Goal: Information Seeking & Learning: Learn about a topic

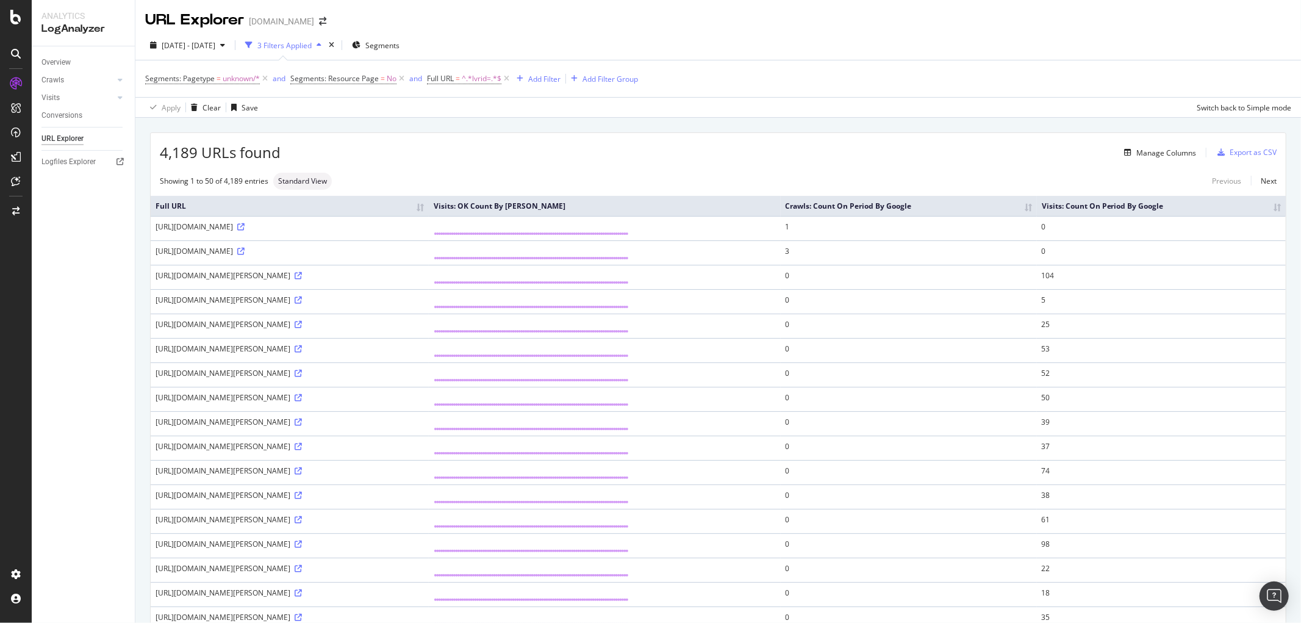
click at [1002, 51] on div "2025 Jun. 24th - Sep. 23rd 3 Filters Applied Segments" at bounding box center [717, 47] width 1165 height 24
click at [65, 151] on div "LogAnalyzer" at bounding box center [69, 157] width 48 height 12
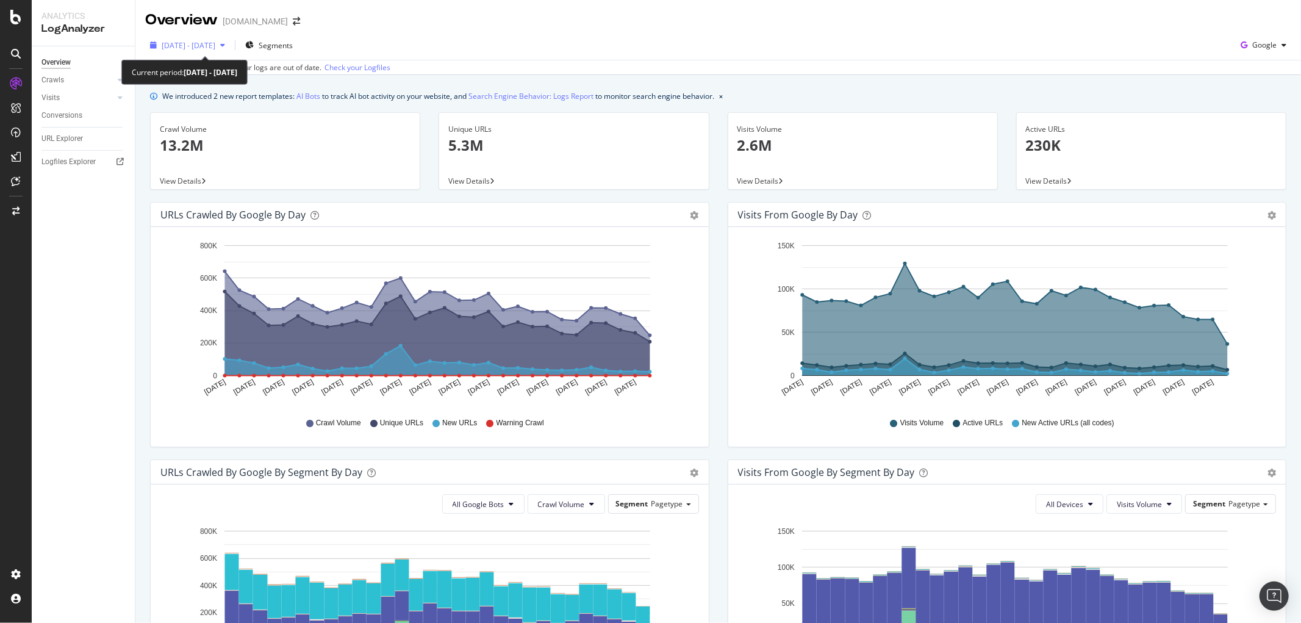
click at [215, 41] on span "[DATE] - [DATE]" at bounding box center [189, 45] width 54 height 10
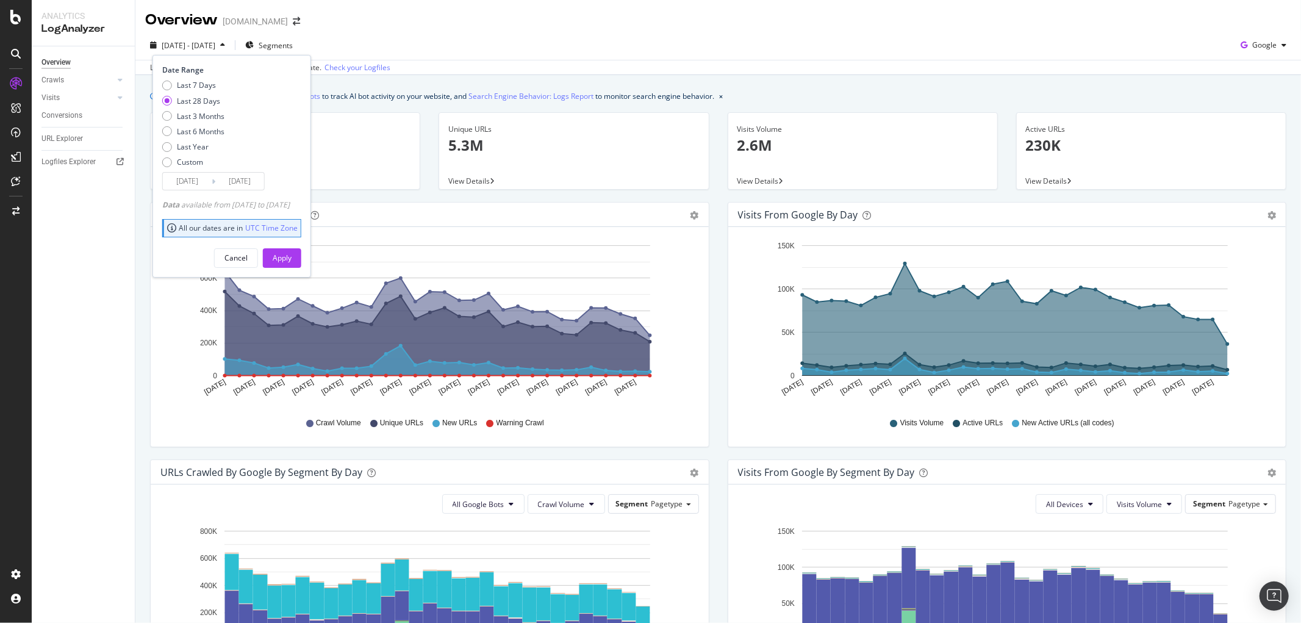
click at [202, 101] on div "Last 28 Days" at bounding box center [198, 101] width 43 height 10
click at [291, 253] on div "Apply" at bounding box center [282, 257] width 19 height 10
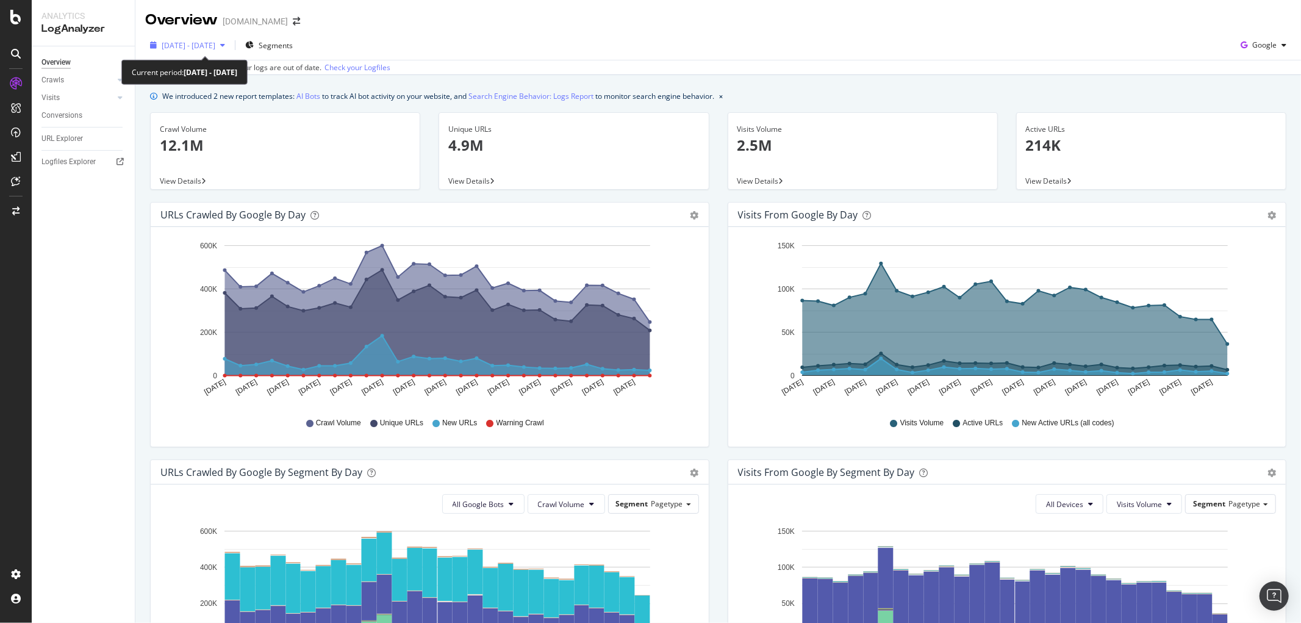
click at [213, 40] on span "2025 Aug. 30th - Sep. 26th" at bounding box center [189, 45] width 54 height 10
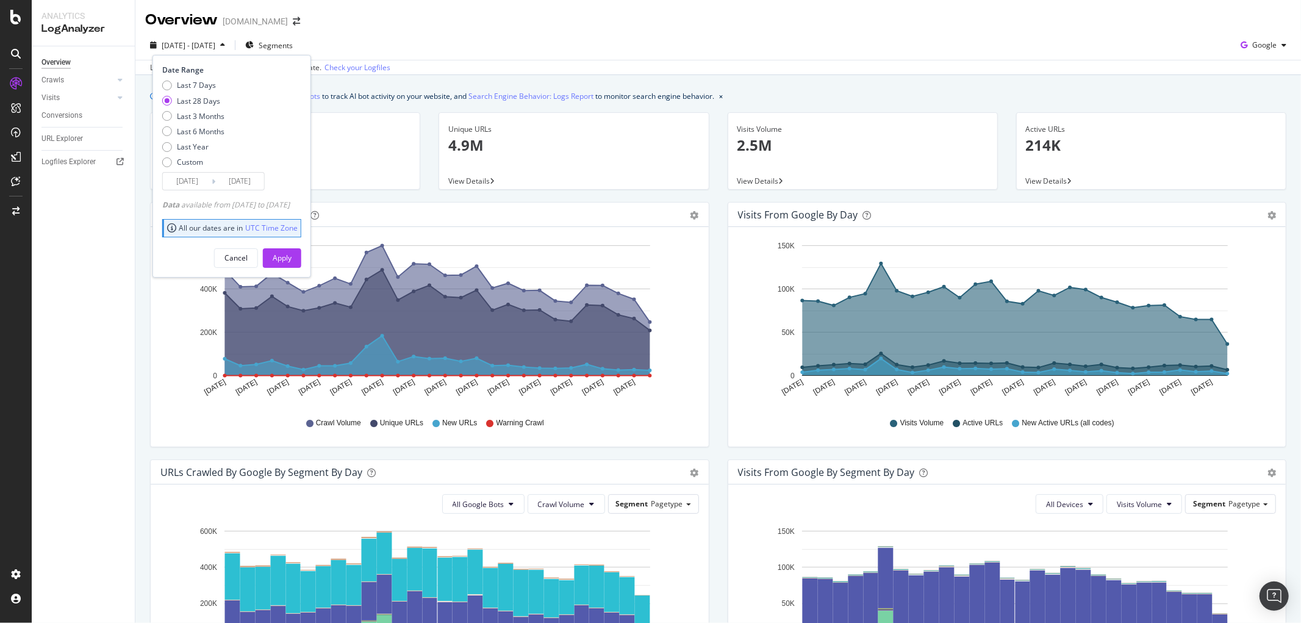
click at [214, 179] on icon at bounding box center [214, 182] width 4 height 12
click at [226, 186] on input "2025/09/26" at bounding box center [239, 181] width 49 height 17
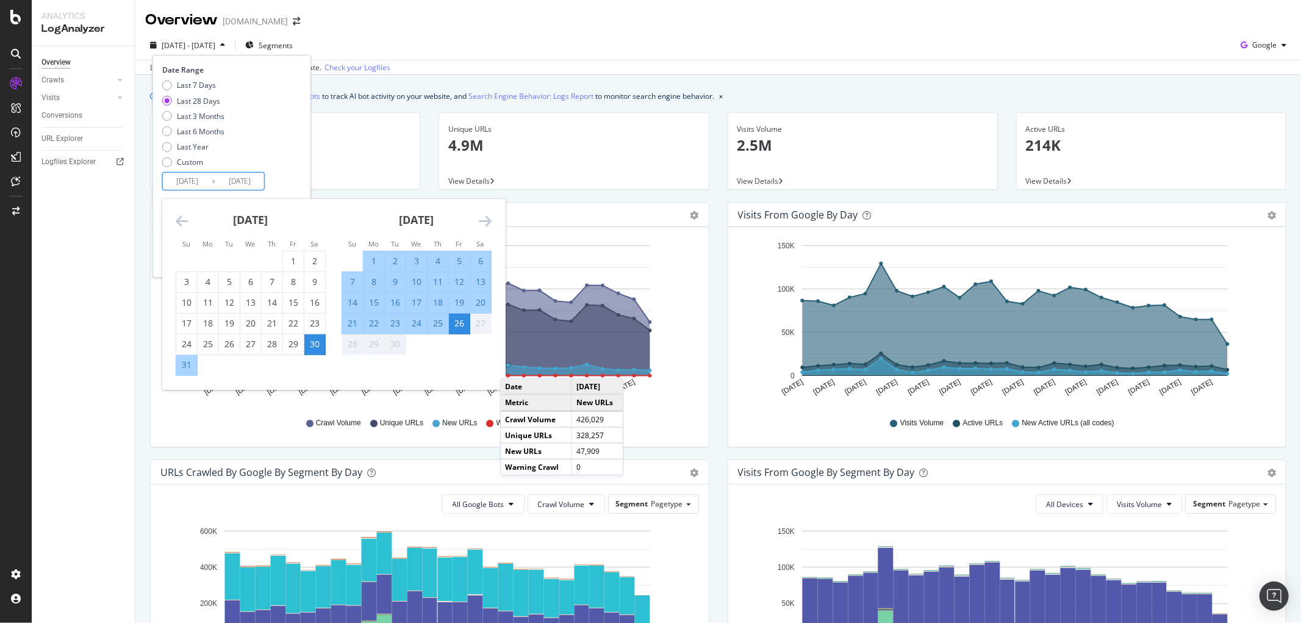
click at [388, 349] on div "30" at bounding box center [395, 344] width 21 height 12
click at [391, 344] on div "30" at bounding box center [395, 344] width 21 height 12
click at [392, 344] on div "30" at bounding box center [395, 344] width 21 height 12
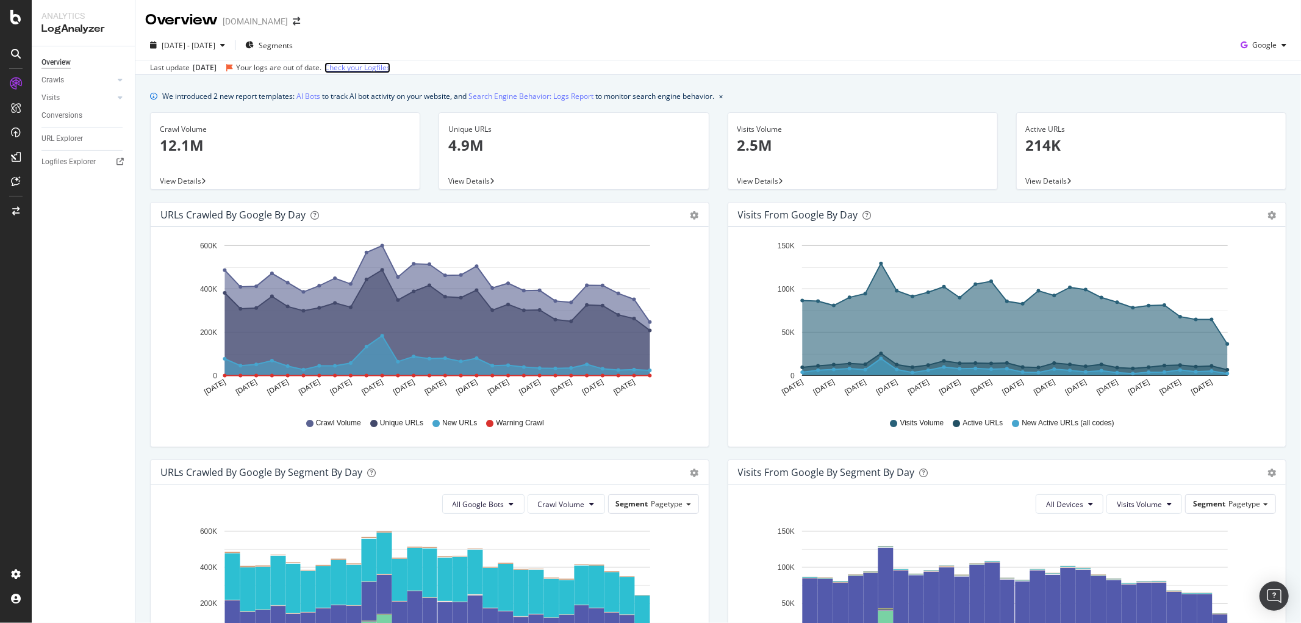
click at [374, 65] on link "Check your Logfiles" at bounding box center [357, 67] width 66 height 11
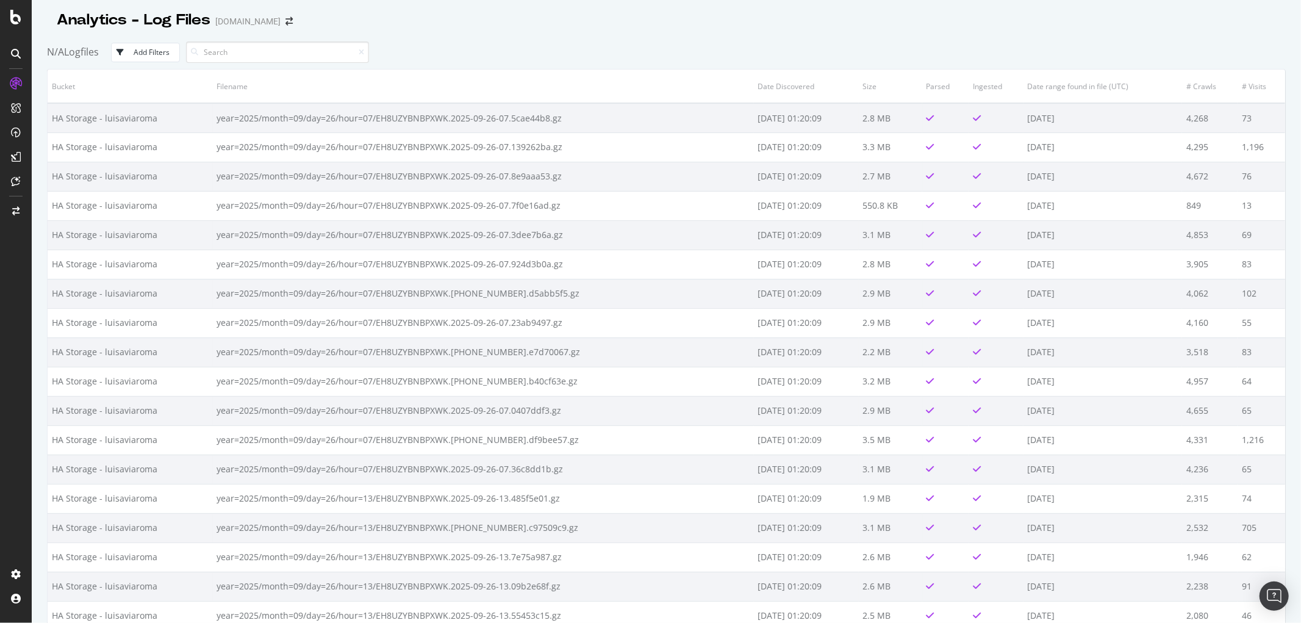
click at [155, 53] on div "Add Filters" at bounding box center [152, 52] width 36 height 10
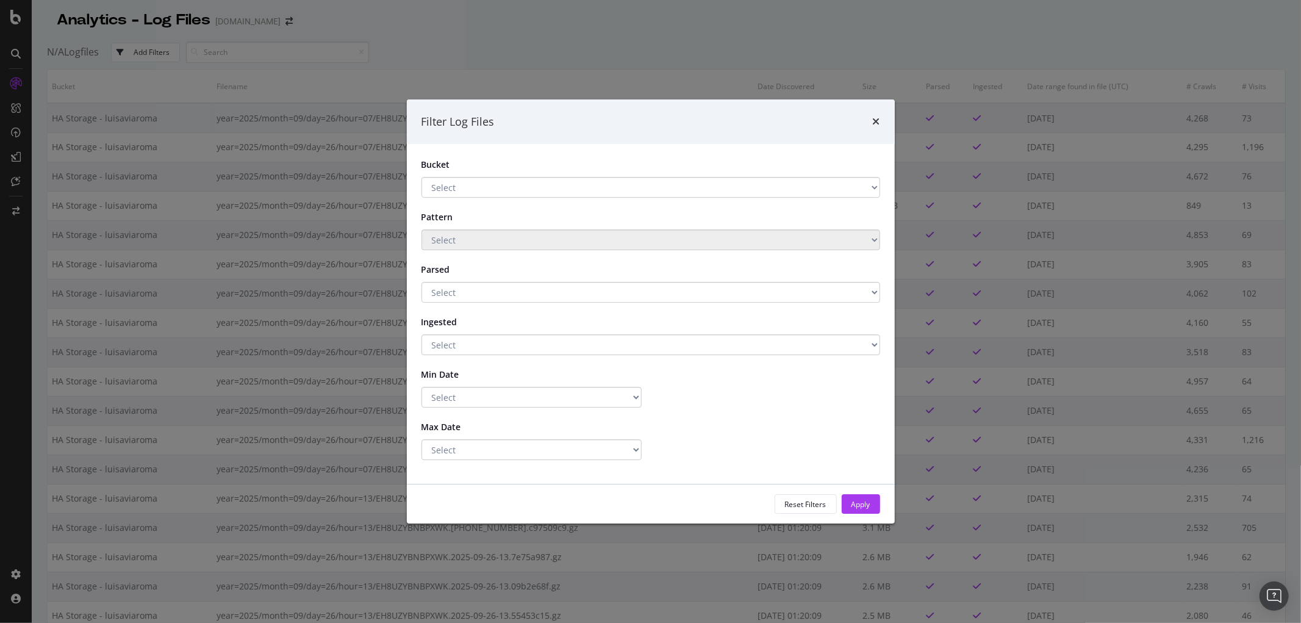
click at [881, 123] on div "Filter Log Files" at bounding box center [651, 121] width 488 height 45
click at [878, 123] on icon "times" at bounding box center [876, 121] width 7 height 10
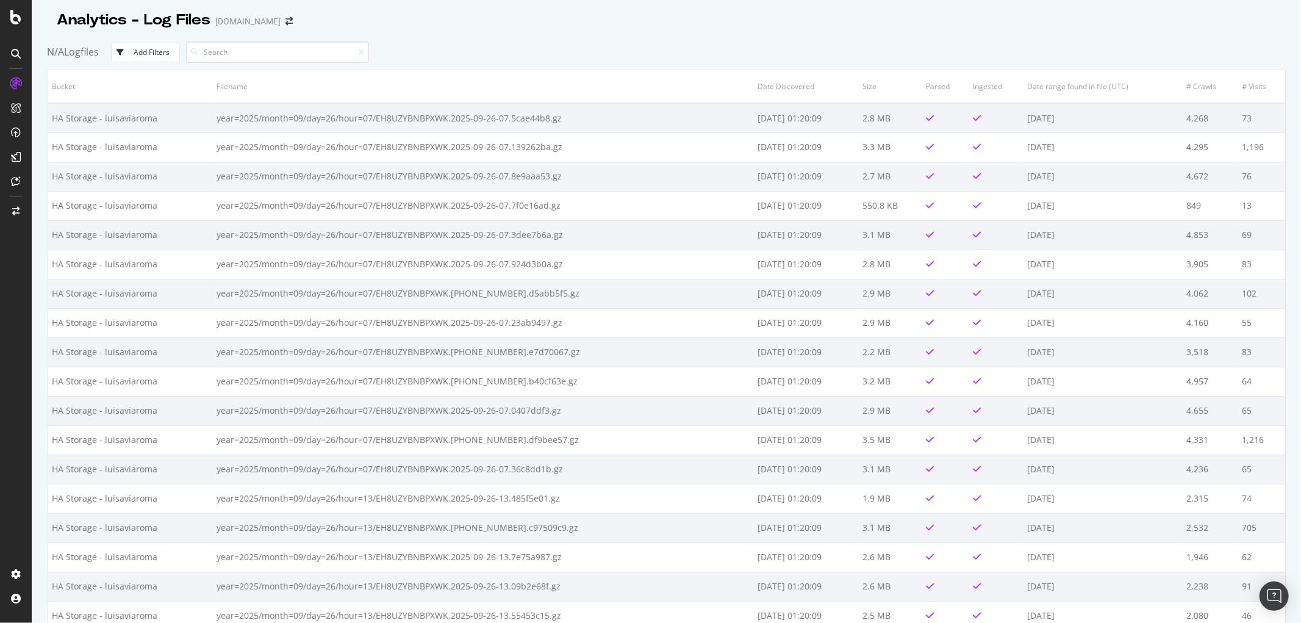
click at [781, 16] on div "Analytics - Log Files luisaviaroma.com" at bounding box center [666, 15] width 1238 height 30
click at [141, 52] on div "Add Filters" at bounding box center [152, 52] width 36 height 10
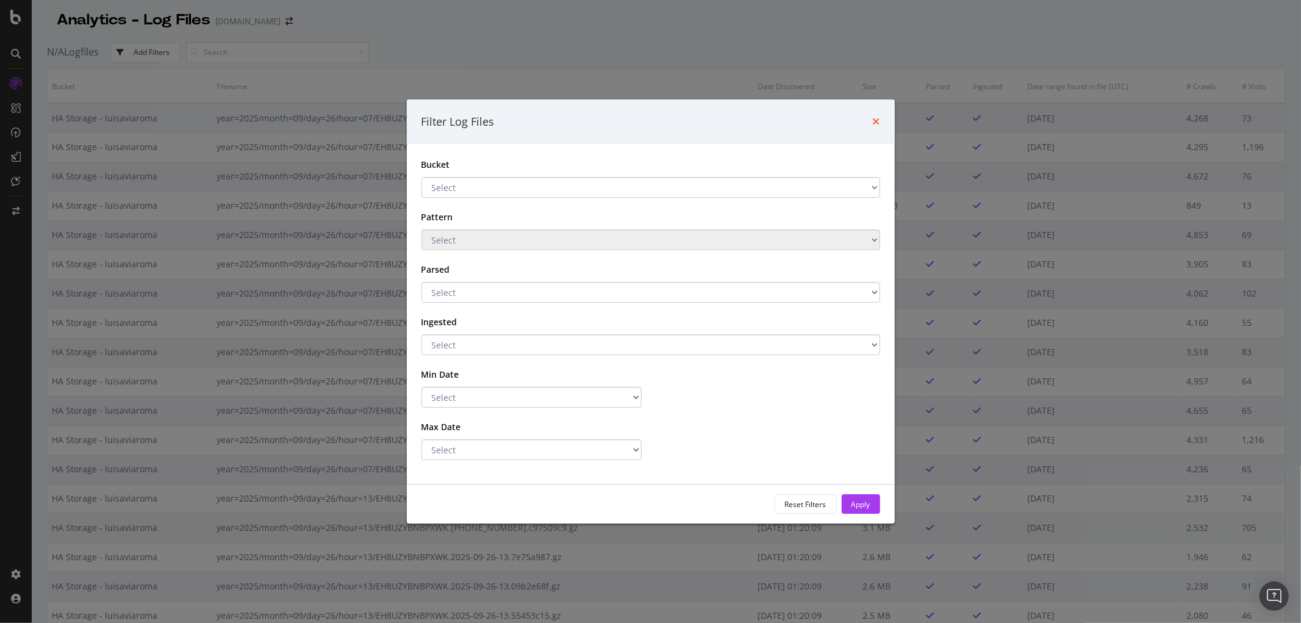
click at [875, 123] on icon "times" at bounding box center [876, 121] width 7 height 10
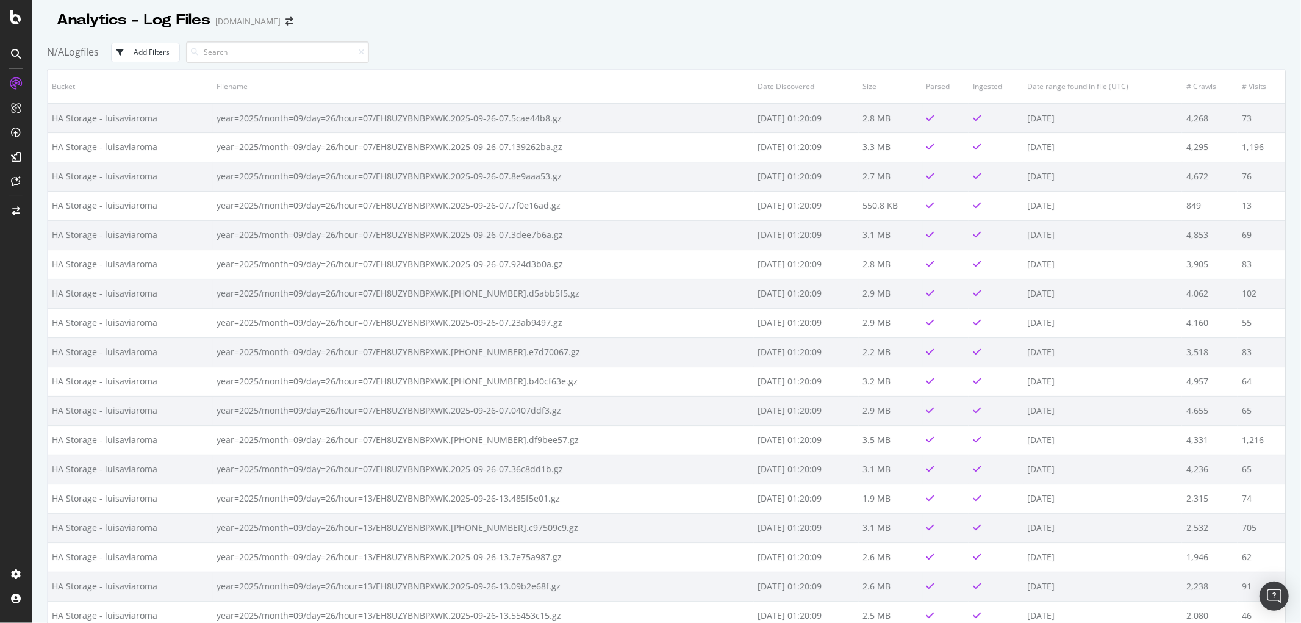
click at [578, 50] on div "N/A Logfiles Add Filters" at bounding box center [666, 52] width 1238 height 34
